Goal: Find specific page/section: Find specific page/section

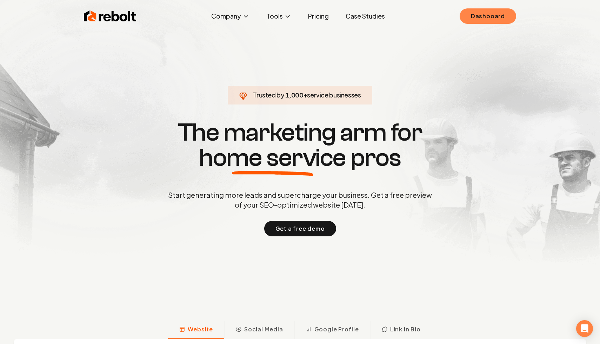
click at [499, 14] on link "Dashboard" at bounding box center [488, 15] width 57 height 15
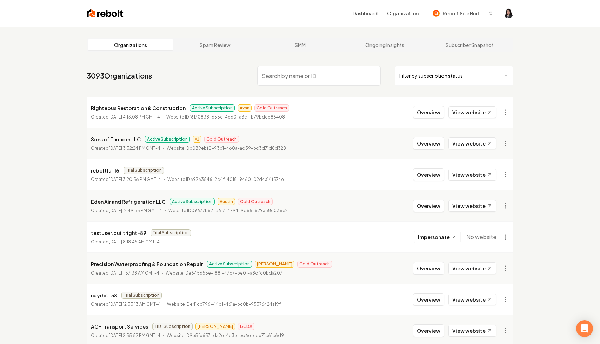
click at [459, 71] on html "Dashboard Organization Rebolt Site Builder Organizations Spam Review SMM Ongoin…" at bounding box center [300, 172] width 600 height 344
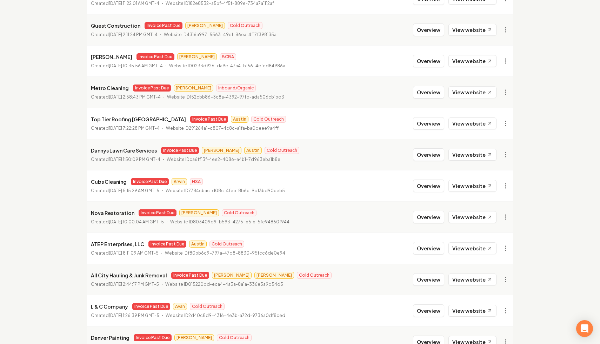
scroll to position [719, 0]
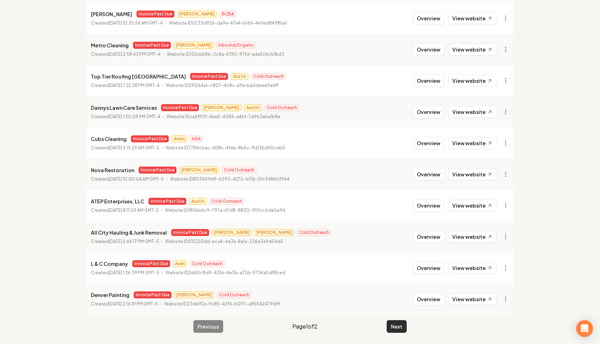
click at [404, 329] on button "Next" at bounding box center [397, 327] width 20 height 13
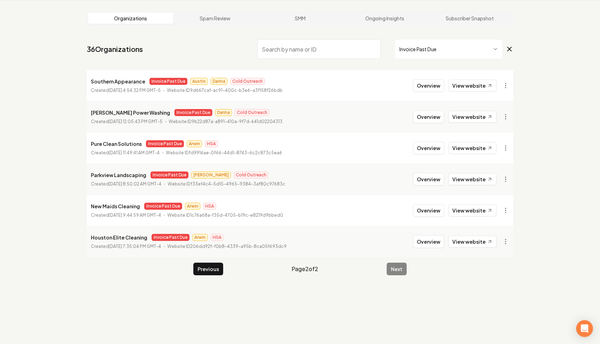
click at [510, 49] on icon at bounding box center [510, 49] width 4 height 4
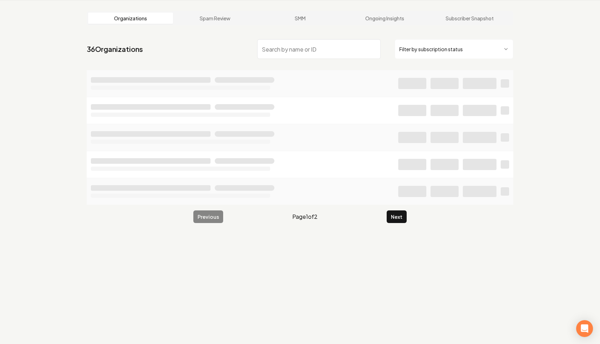
click at [367, 46] on input "search" at bounding box center [319, 49] width 124 height 20
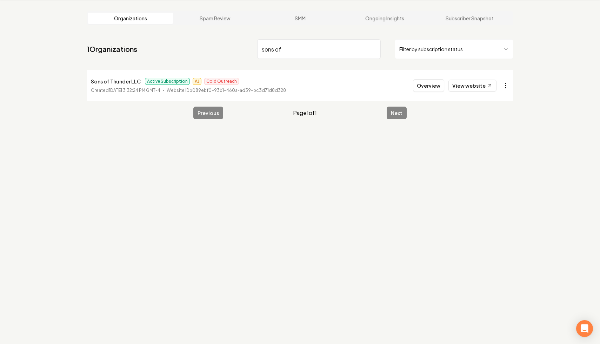
click at [508, 84] on html "Dashboard Organization Rebolt Site Builder Organizations Spam Review SMM Ongoin…" at bounding box center [300, 145] width 600 height 344
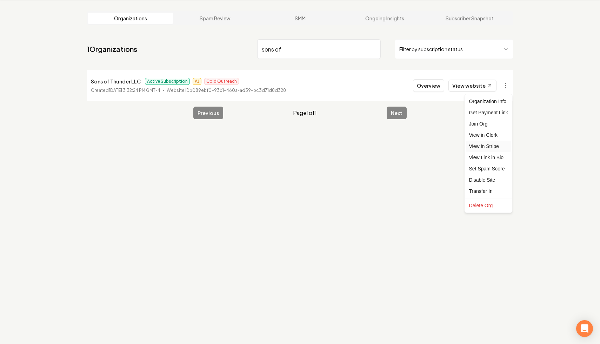
click at [499, 145] on link "View in Stripe" at bounding box center [489, 146] width 45 height 11
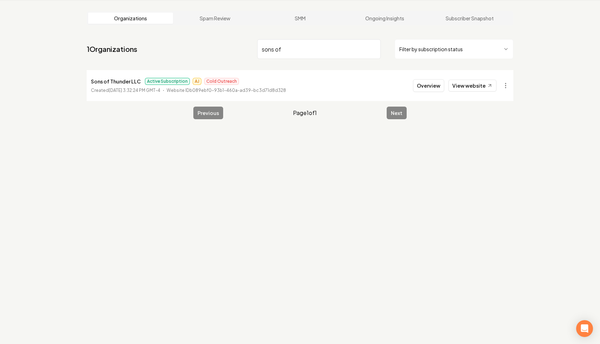
drag, startPoint x: 309, startPoint y: 56, endPoint x: 174, endPoint y: 25, distance: 138.4
click at [174, 25] on main "Organizations Spam Review SMM Ongoing Insights Subscriber Snapshot 1 Organizati…" at bounding box center [299, 65] width 449 height 131
paste input "Righteous Restoration & Construction"
type input "Righteous Restoration & Construction"
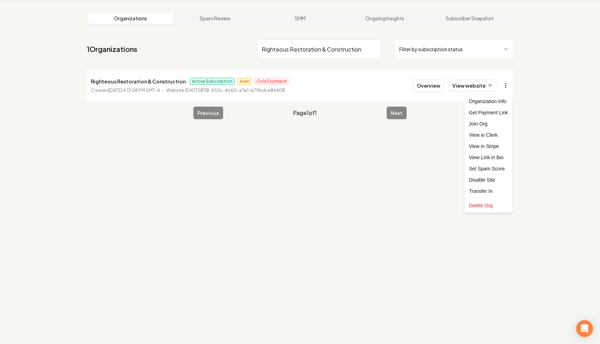
click at [503, 86] on html "Dashboard Organization Rebolt Site Builder Organizations Spam Review SMM Ongoin…" at bounding box center [300, 145] width 600 height 344
click at [491, 147] on link "View in Stripe" at bounding box center [489, 146] width 45 height 11
